Goal: Information Seeking & Learning: Learn about a topic

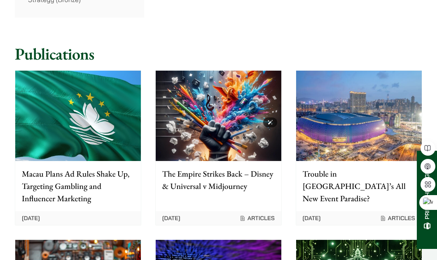
scroll to position [790, 0]
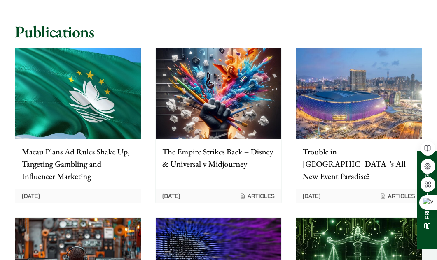
click at [221, 139] on div "The Empire Strikes Back – Disney & Universal v Midjourney" at bounding box center [219, 161] width 126 height 44
click at [333, 116] on img at bounding box center [359, 94] width 126 height 90
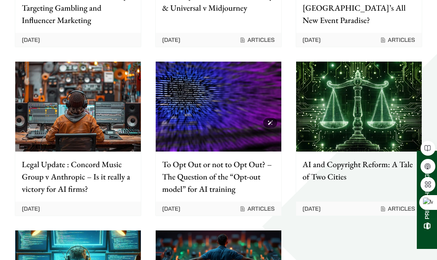
scroll to position [1046, 0]
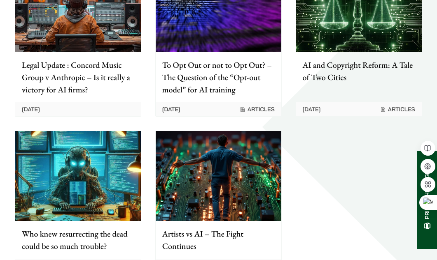
click at [91, 59] on p "Legal Update : Concord Music Group v Anthropic – Is it really a victory for AI …" at bounding box center [78, 77] width 112 height 37
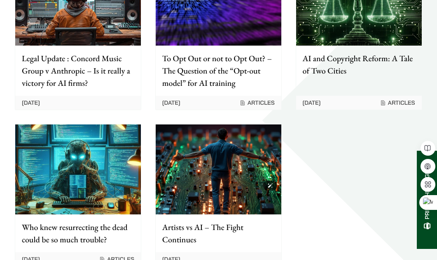
click at [220, 169] on img at bounding box center [219, 170] width 126 height 90
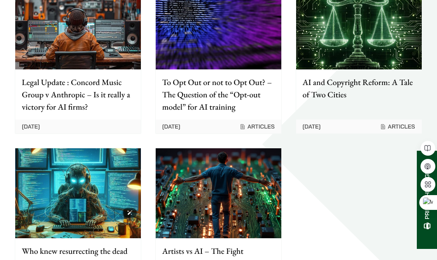
scroll to position [1009, 0]
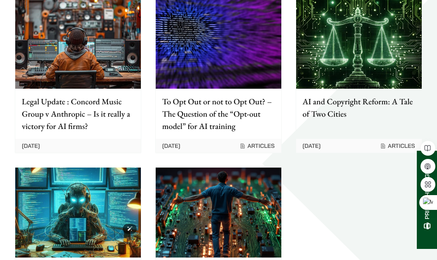
click at [110, 202] on img at bounding box center [78, 213] width 126 height 90
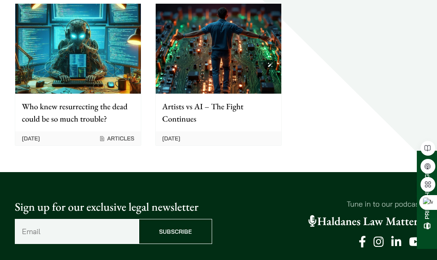
scroll to position [1206, 0]
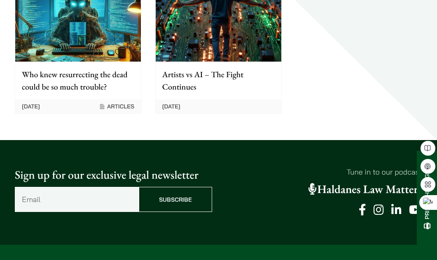
click at [253, 100] on div "[DATE]" at bounding box center [219, 107] width 126 height 14
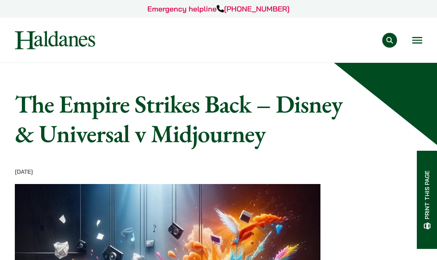
click at [419, 37] on button "Open menu" at bounding box center [417, 40] width 10 height 7
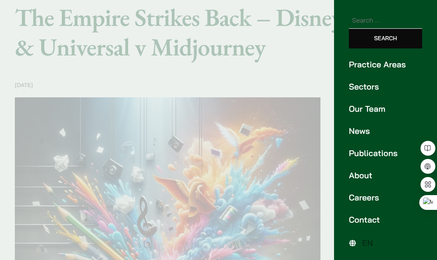
scroll to position [130, 0]
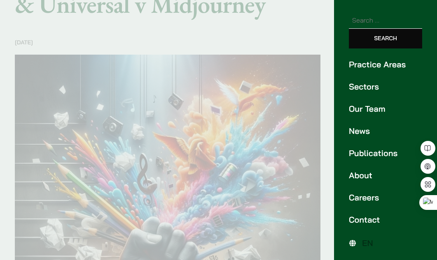
click at [370, 243] on span "EN" at bounding box center [367, 243] width 11 height 10
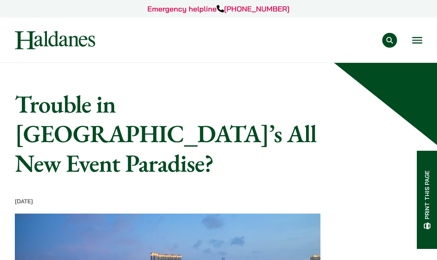
click at [415, 42] on button "Open menu" at bounding box center [417, 40] width 10 height 7
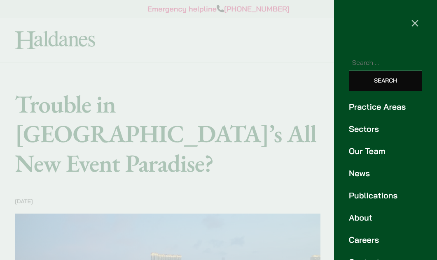
scroll to position [42, 0]
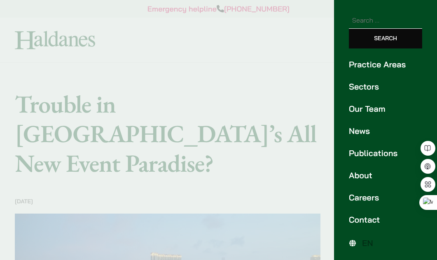
click at [211, 173] on div at bounding box center [218, 130] width 437 height 260
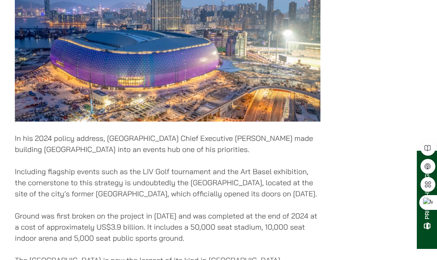
scroll to position [390, 0]
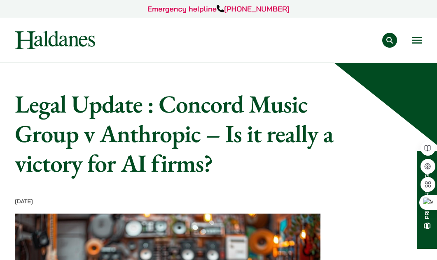
click at [415, 44] on button "Open menu" at bounding box center [417, 40] width 10 height 7
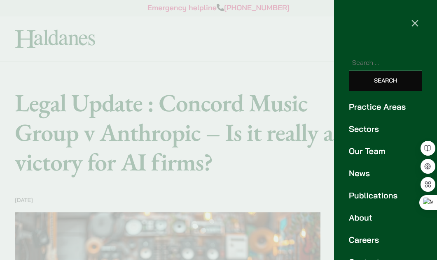
scroll to position [42, 0]
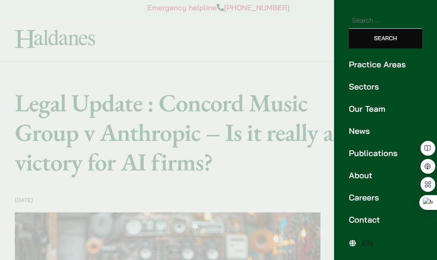
click at [220, 169] on div at bounding box center [218, 130] width 437 height 260
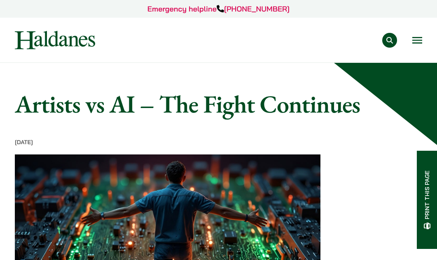
click at [419, 40] on button "Open menu" at bounding box center [417, 40] width 10 height 7
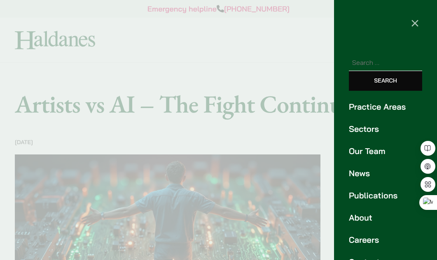
scroll to position [42, 0]
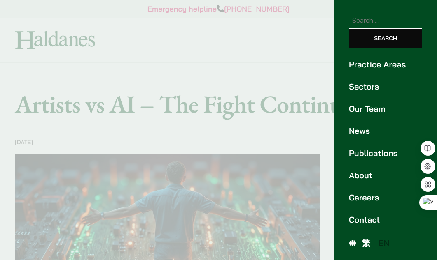
click at [367, 245] on span "繁" at bounding box center [366, 243] width 8 height 10
click at [140, 132] on div at bounding box center [218, 130] width 437 height 260
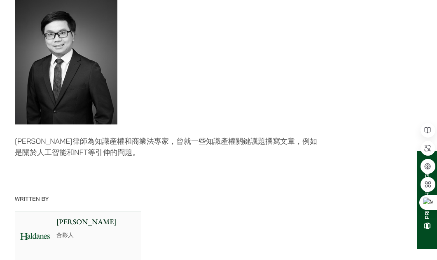
scroll to position [2354, 0]
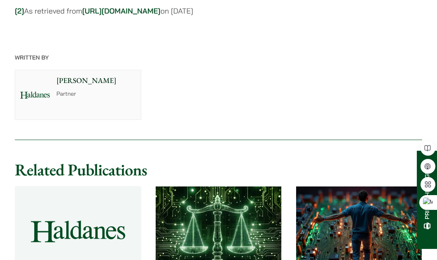
scroll to position [2405, 0]
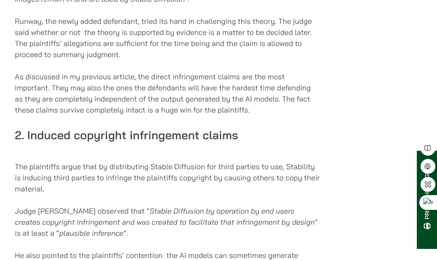
scroll to position [1009, 0]
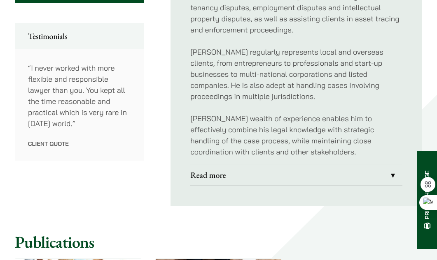
scroll to position [446, 0]
